Goal: Transaction & Acquisition: Subscribe to service/newsletter

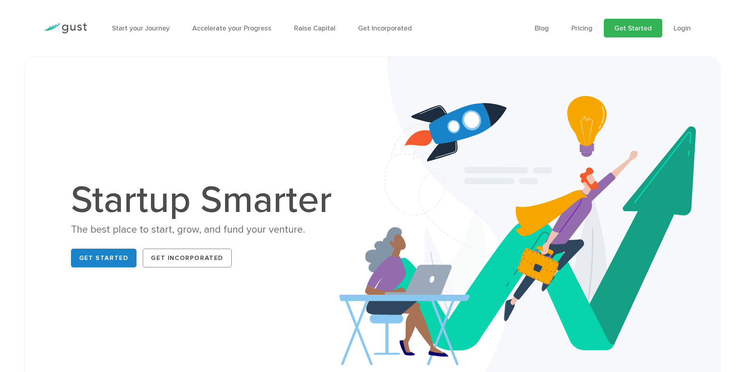
click at [645, 29] on link "Get Started" at bounding box center [632, 28] width 58 height 19
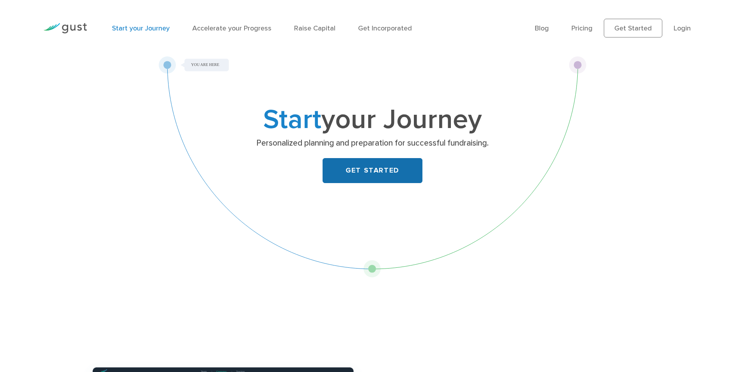
click at [378, 166] on link "GET STARTED" at bounding box center [372, 170] width 100 height 25
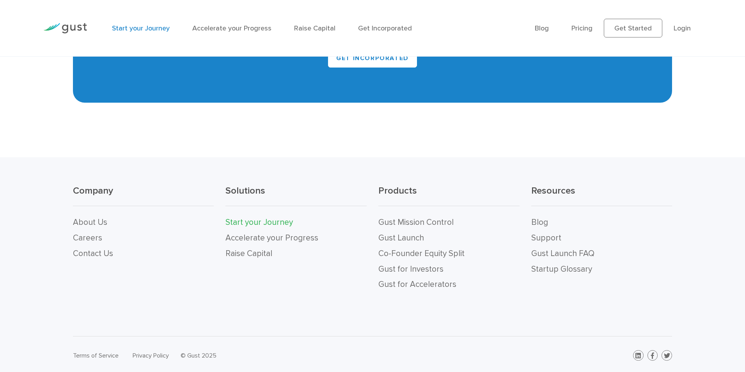
scroll to position [1762, 0]
